Goal: Find specific page/section: Find specific page/section

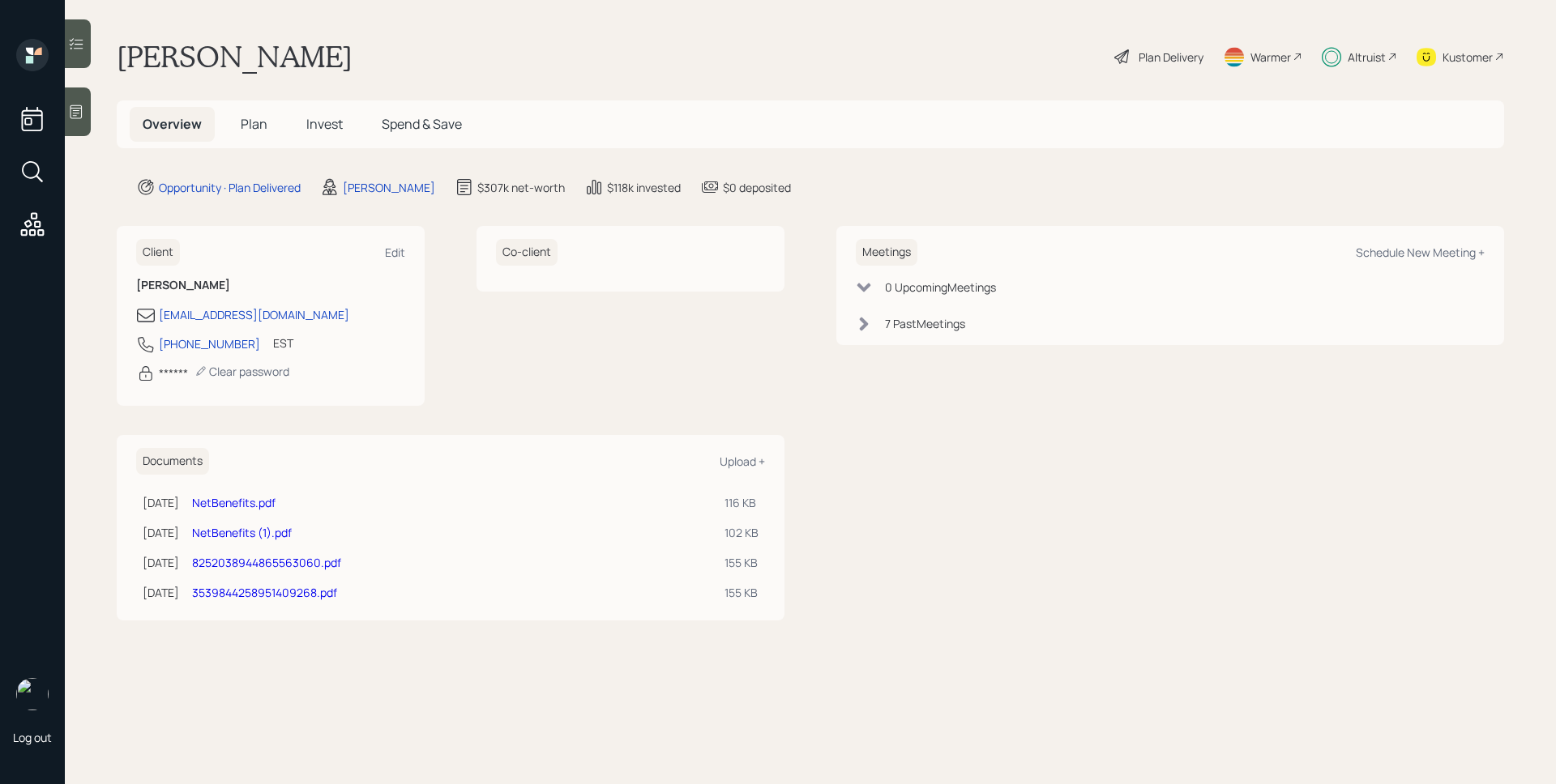
click at [253, 123] on span "Plan" at bounding box center [254, 123] width 27 height 18
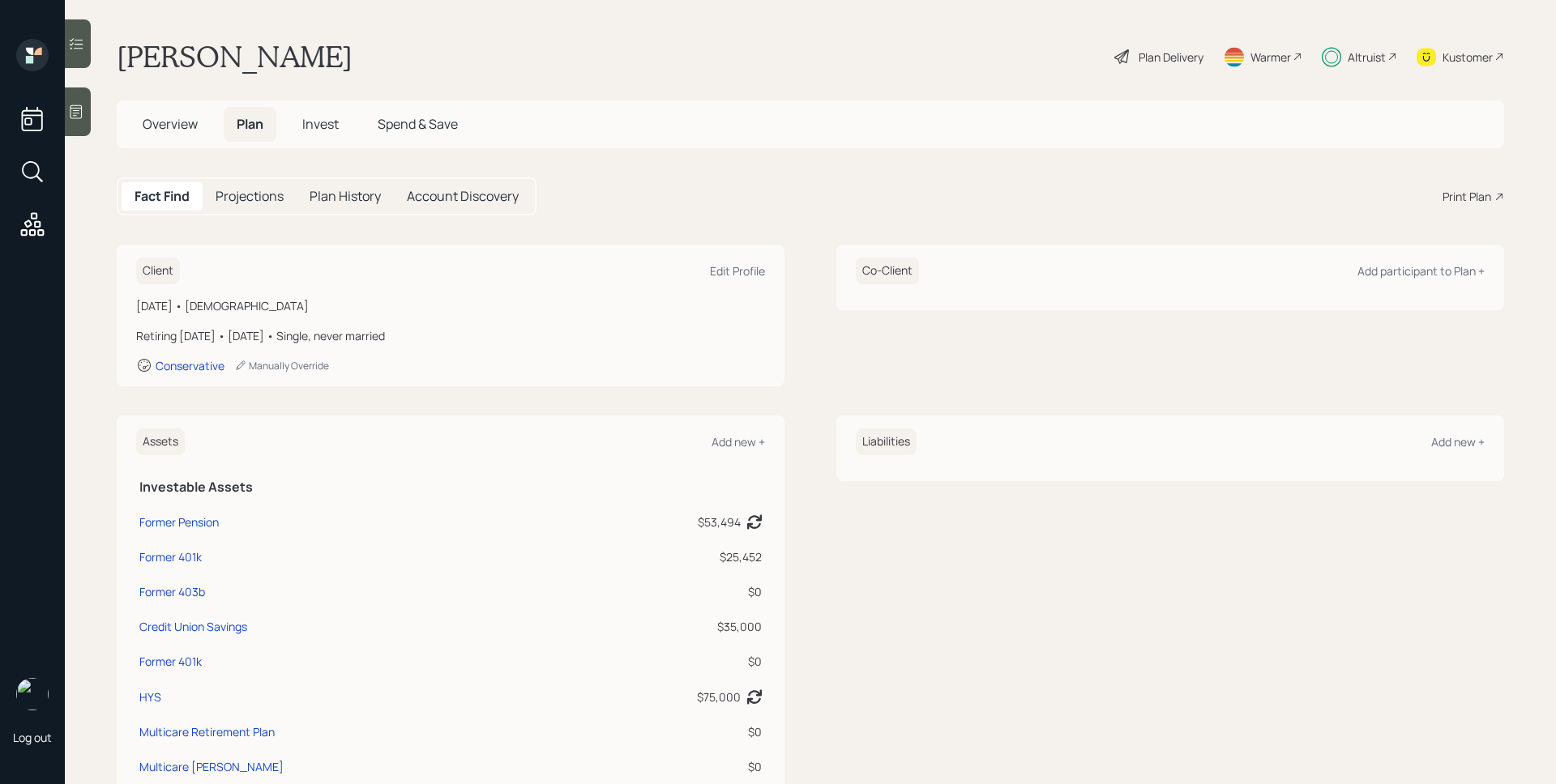
click at [323, 123] on span "Invest" at bounding box center [320, 123] width 37 height 18
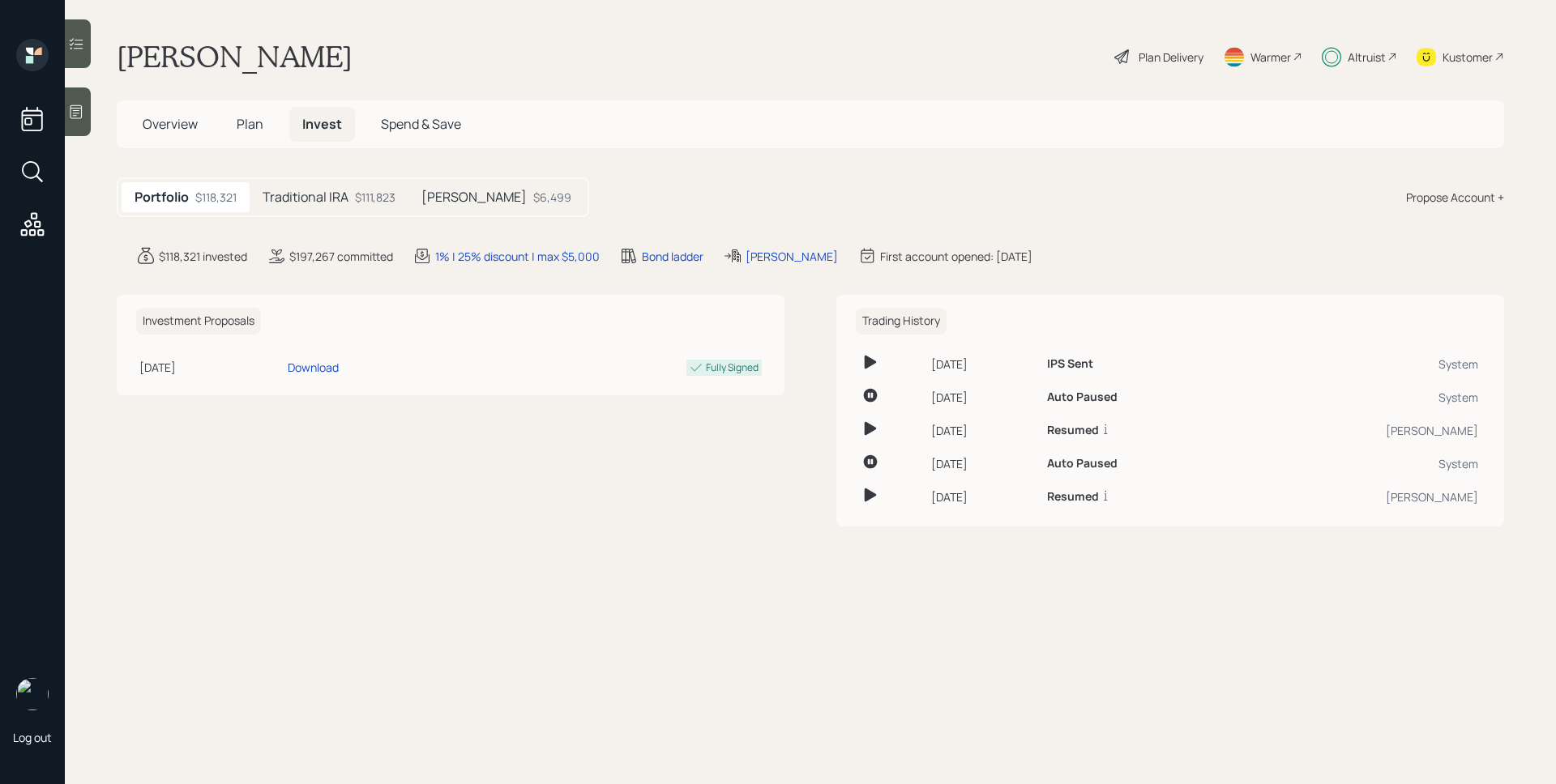
click at [264, 127] on h5 "Plan" at bounding box center [249, 124] width 53 height 35
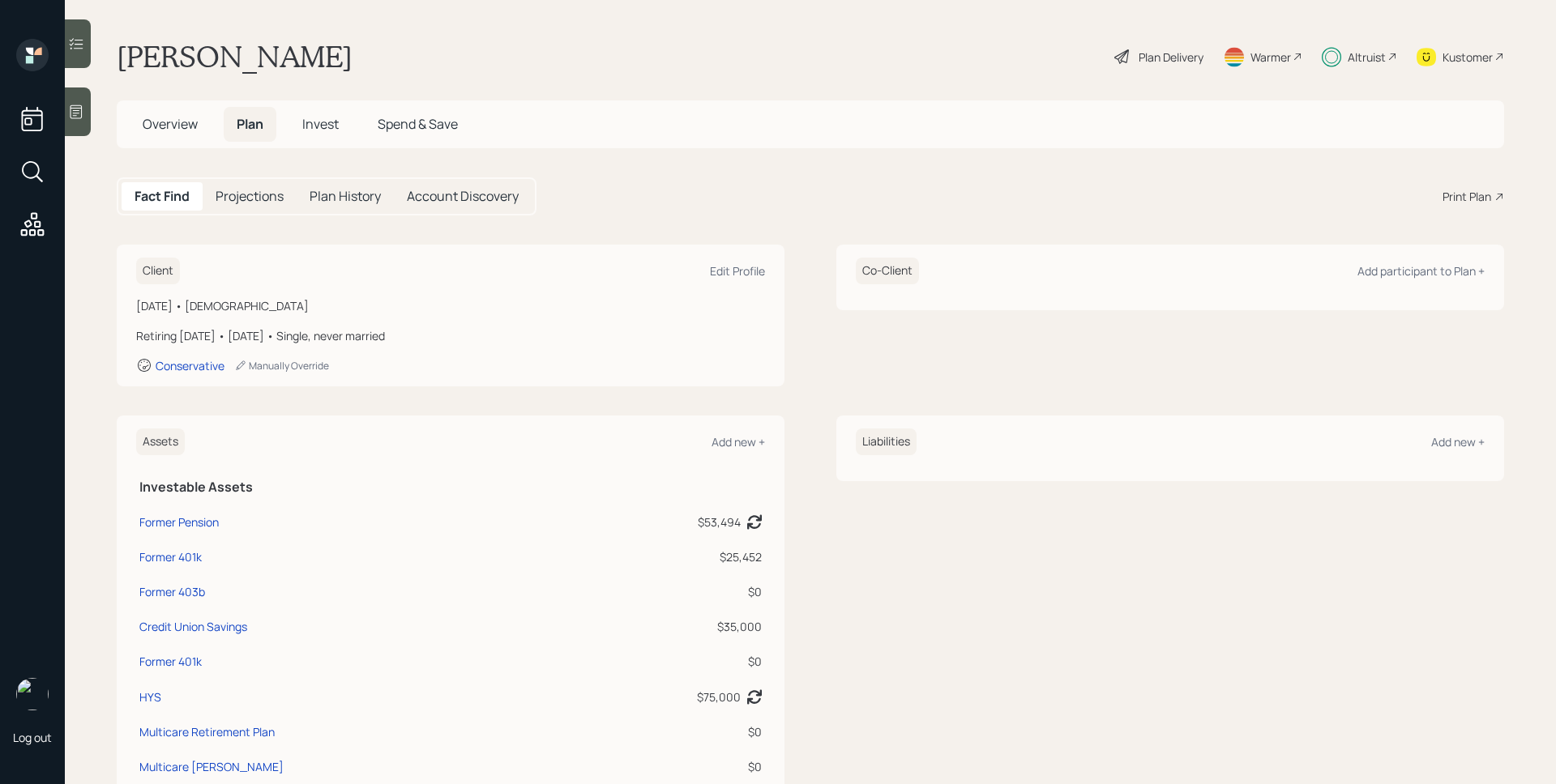
click at [660, 36] on main "Mary Roller Plan Delivery Warmer Altruist Kustomer Overview Plan Invest Spend &…" at bounding box center [810, 392] width 1491 height 784
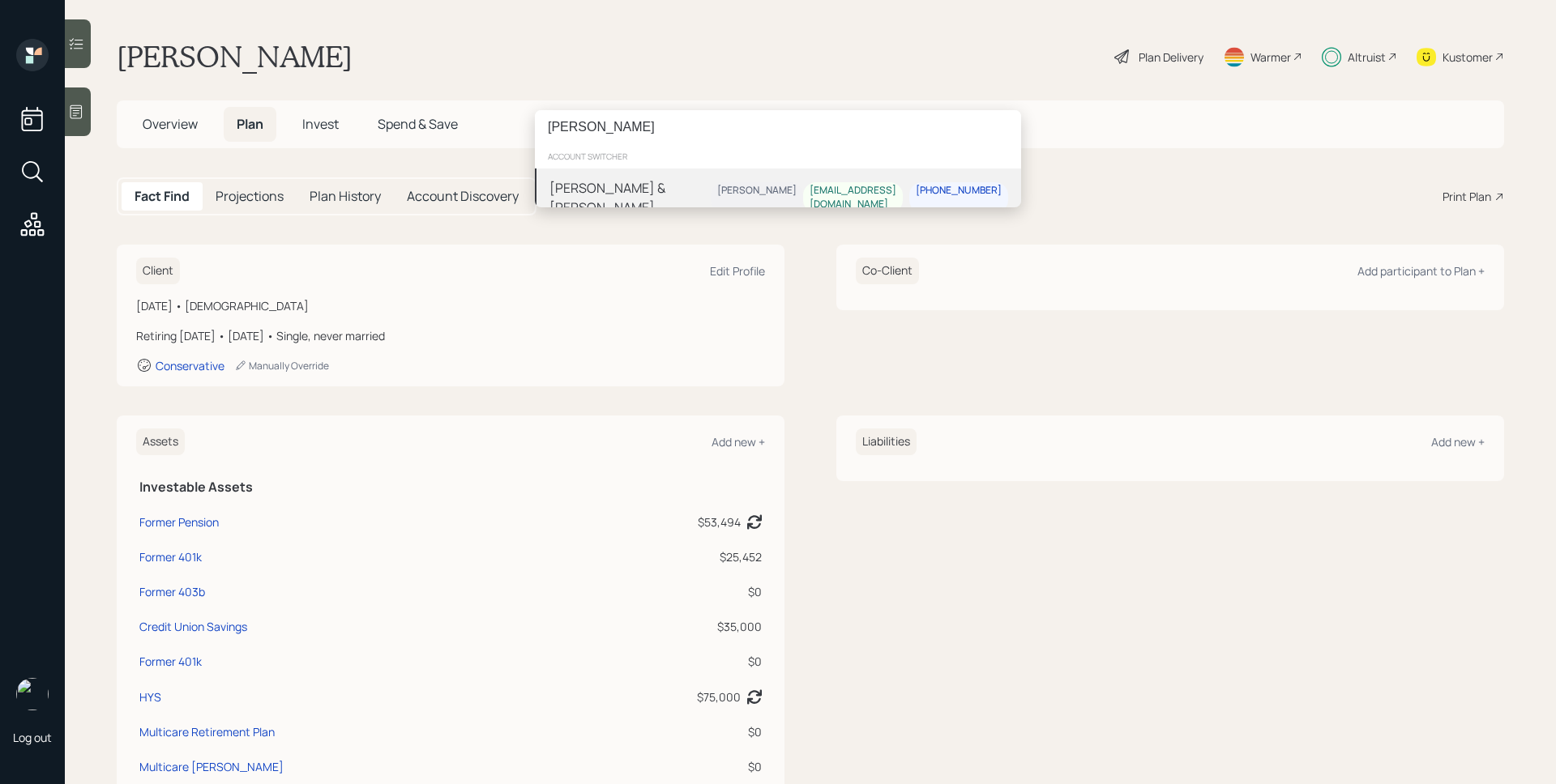
type input "anita norman"
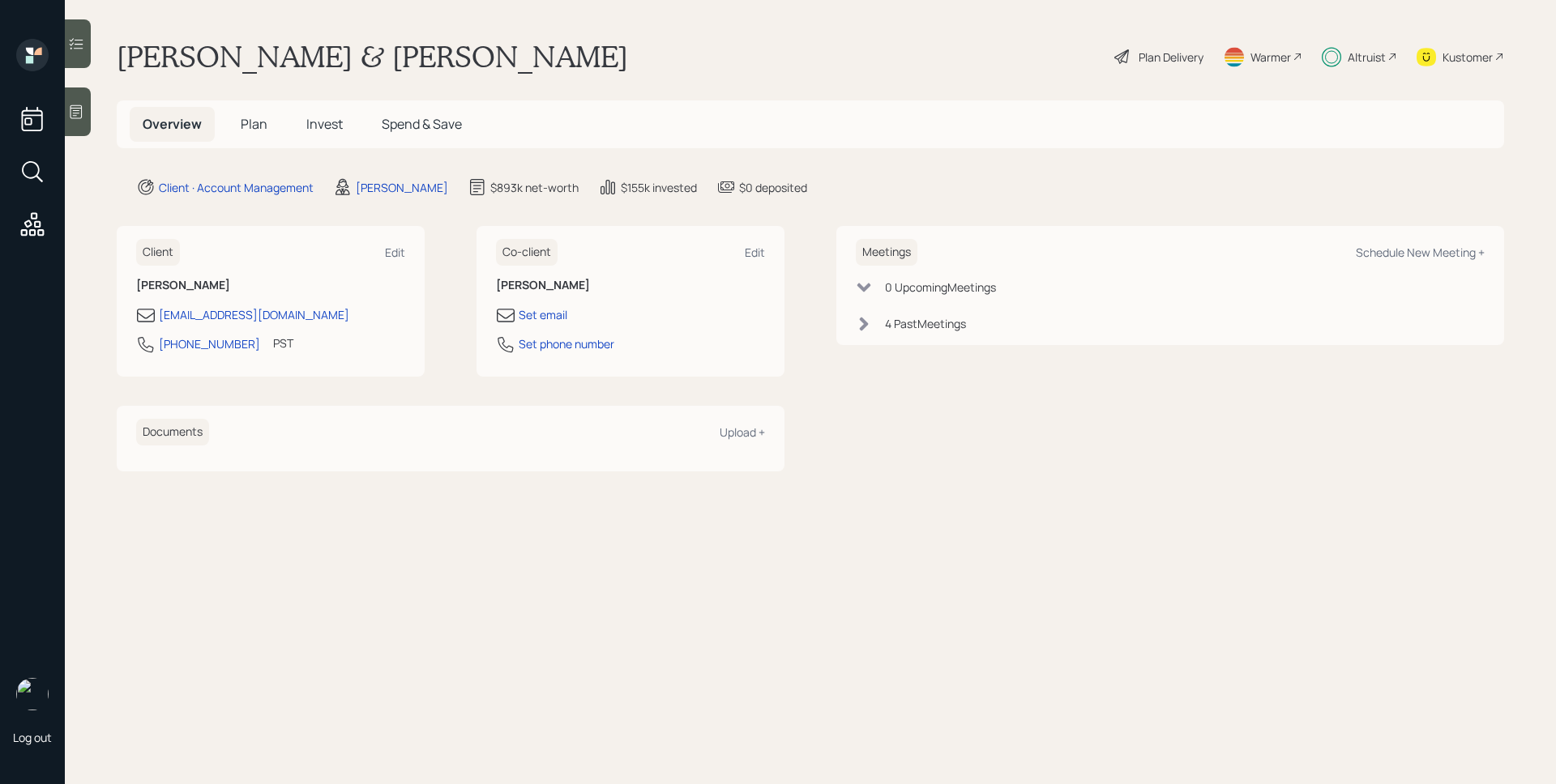
click at [248, 119] on span "Plan" at bounding box center [254, 123] width 27 height 18
